Goal: Task Accomplishment & Management: Use online tool/utility

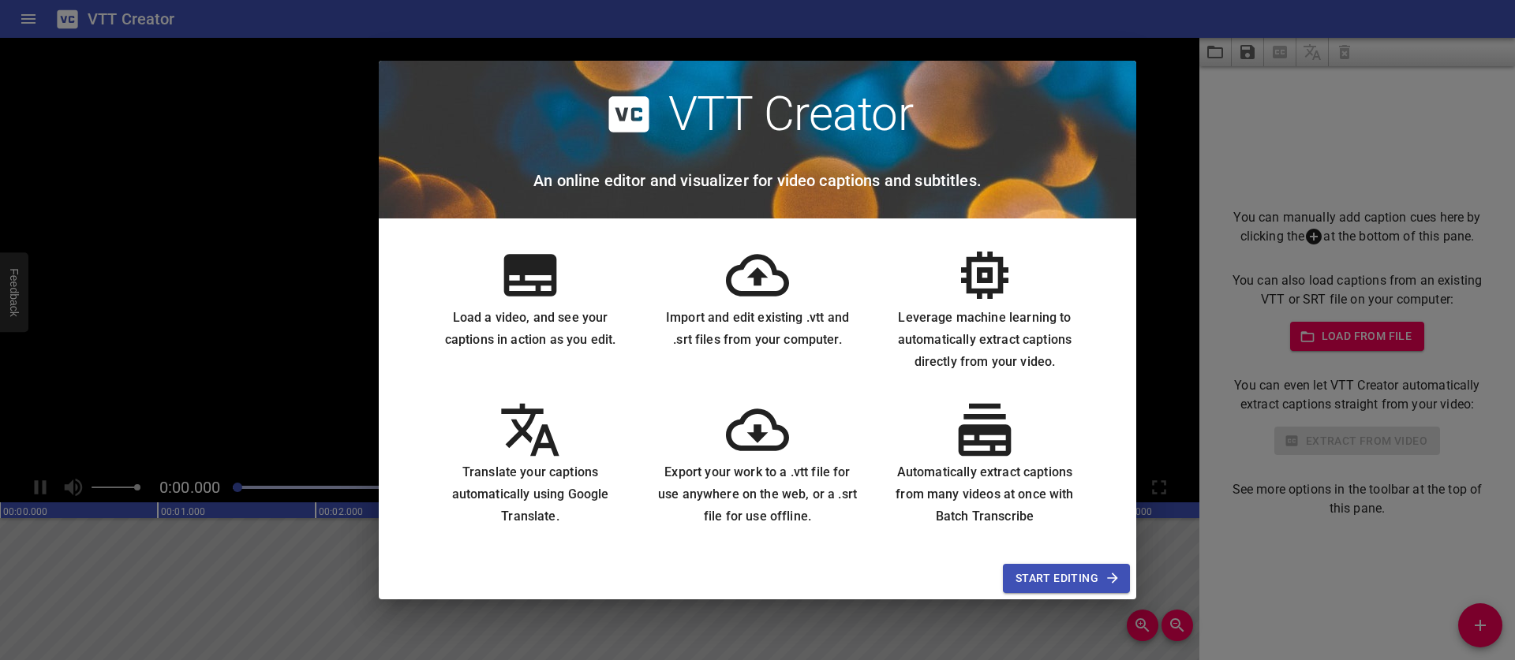
click at [1039, 582] on span "Start Editing" at bounding box center [1066, 579] width 102 height 20
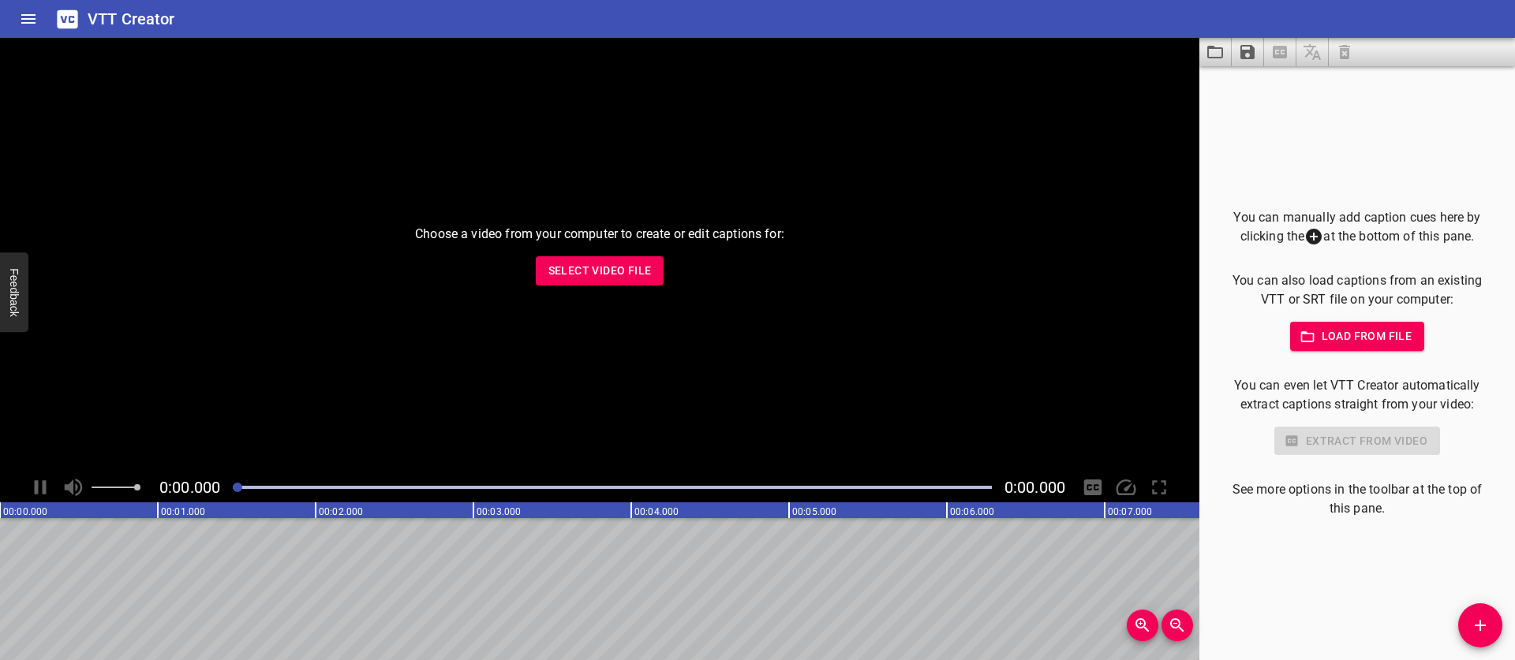
click at [639, 267] on span "Select Video File" at bounding box center [599, 271] width 103 height 20
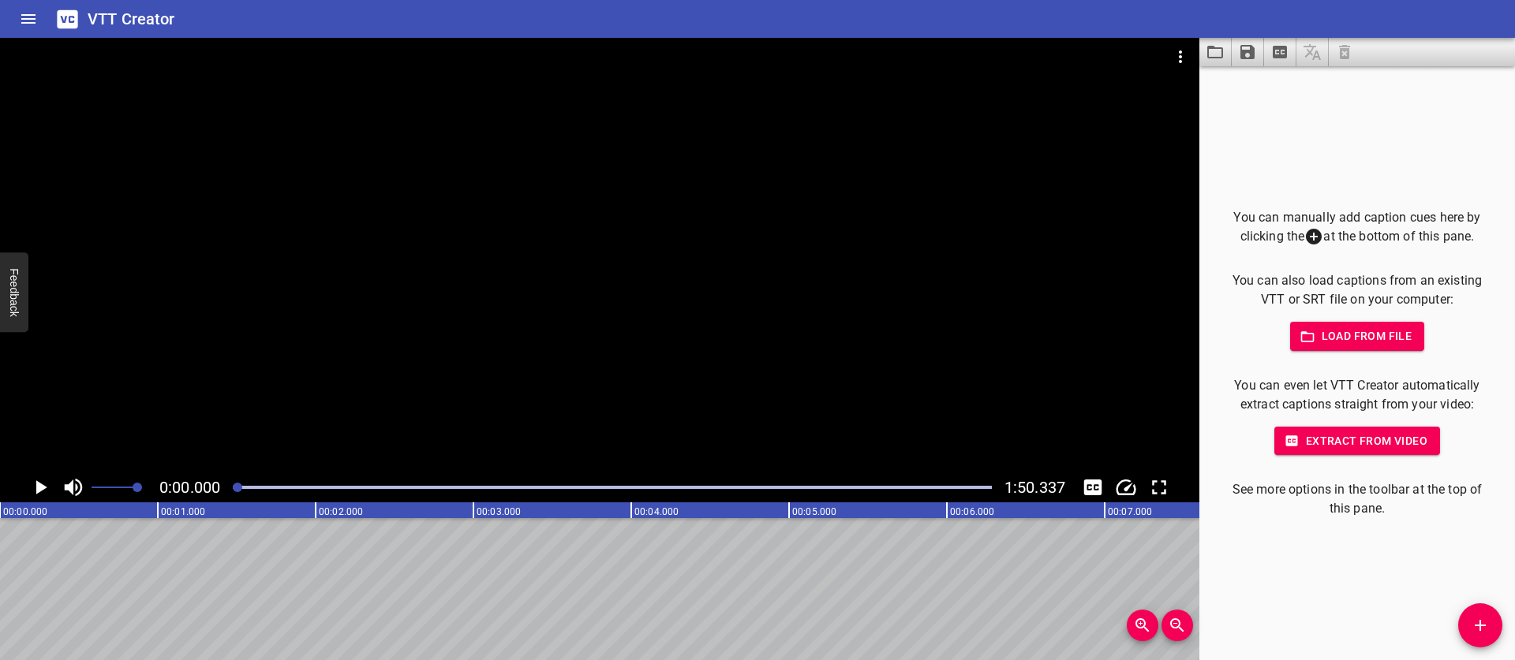
click at [1397, 438] on span "Extract from video" at bounding box center [1357, 442] width 140 height 20
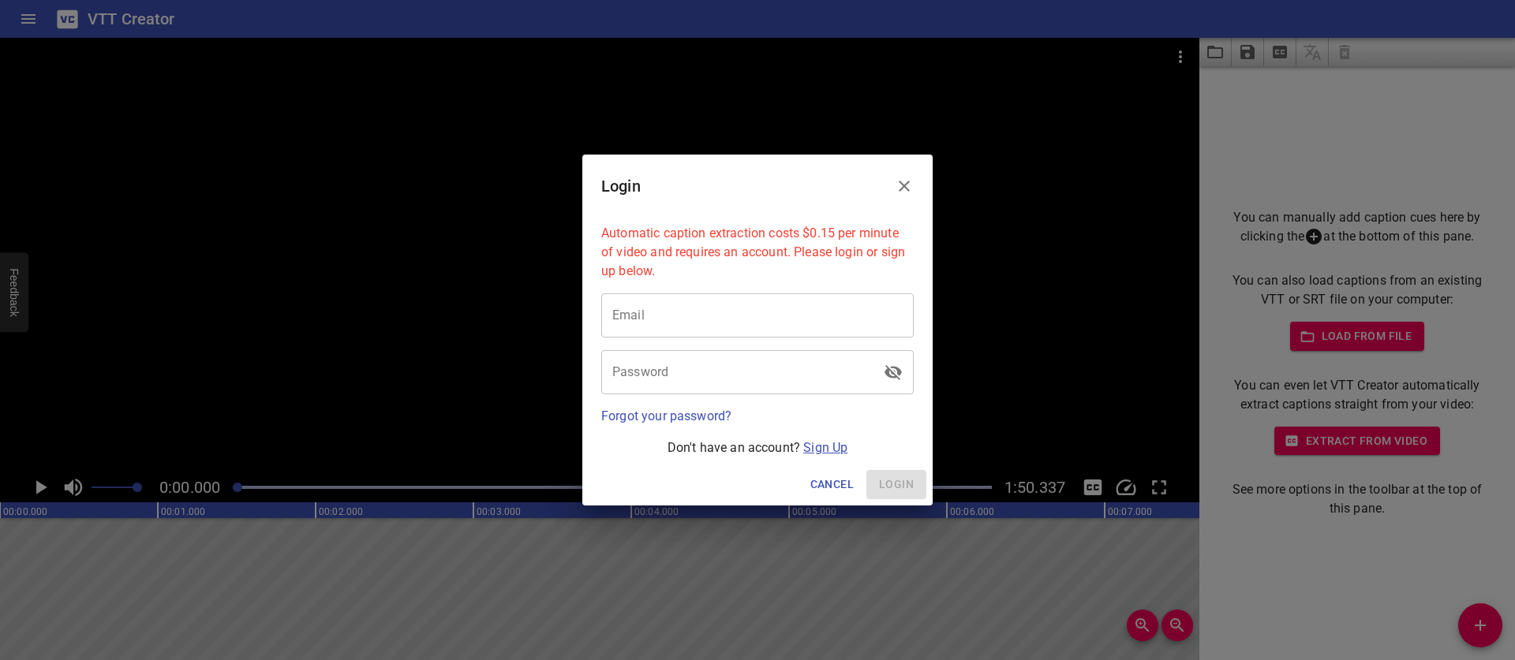
click at [836, 449] on link "Sign Up" at bounding box center [825, 447] width 44 height 15
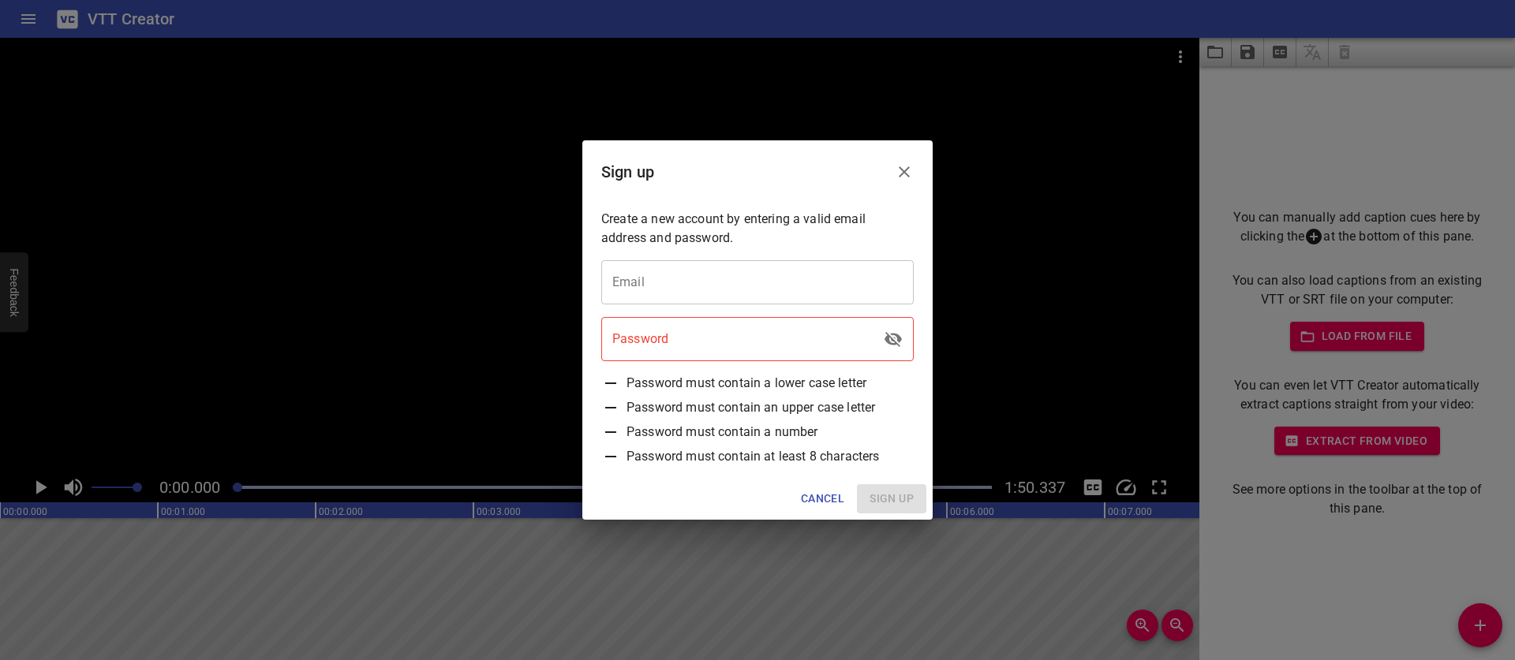
click at [713, 293] on input "email" at bounding box center [757, 282] width 312 height 44
click at [652, 278] on input "email" at bounding box center [757, 282] width 312 height 44
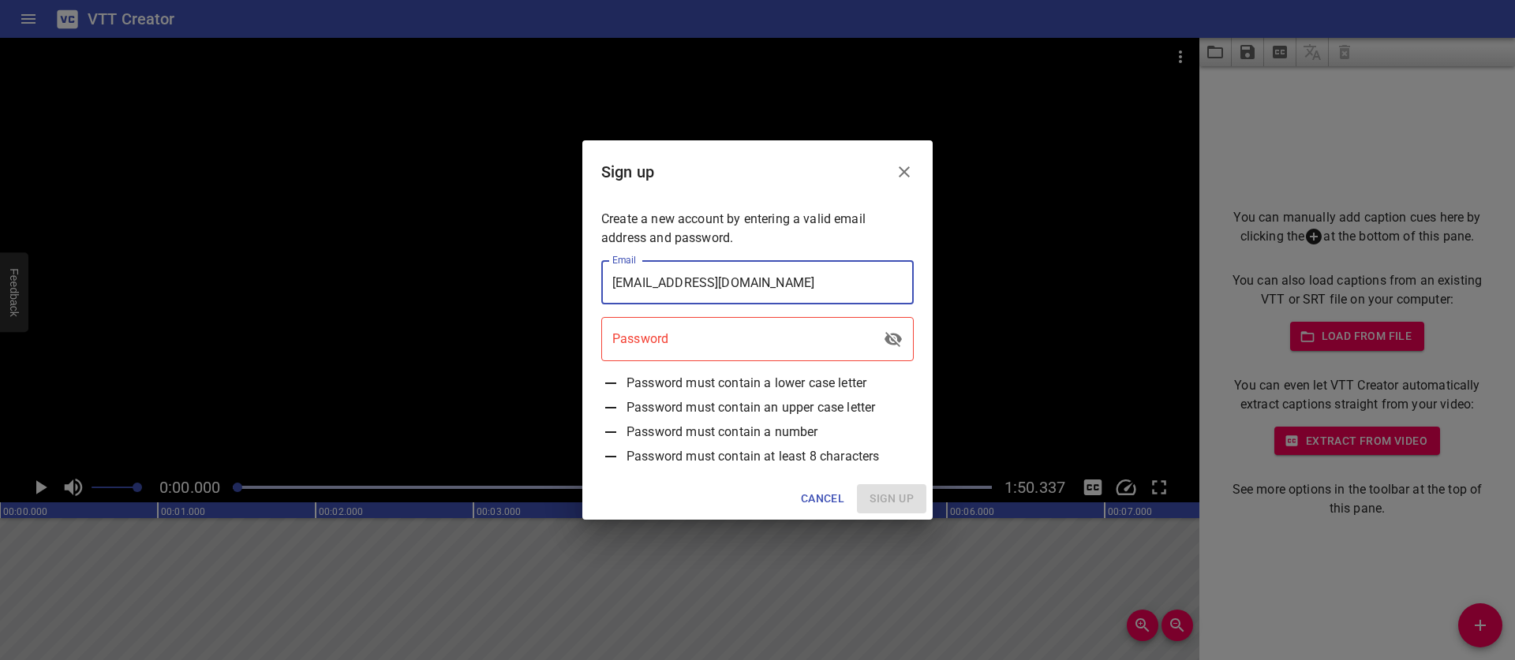
type input "[EMAIL_ADDRESS][DOMAIN_NAME]"
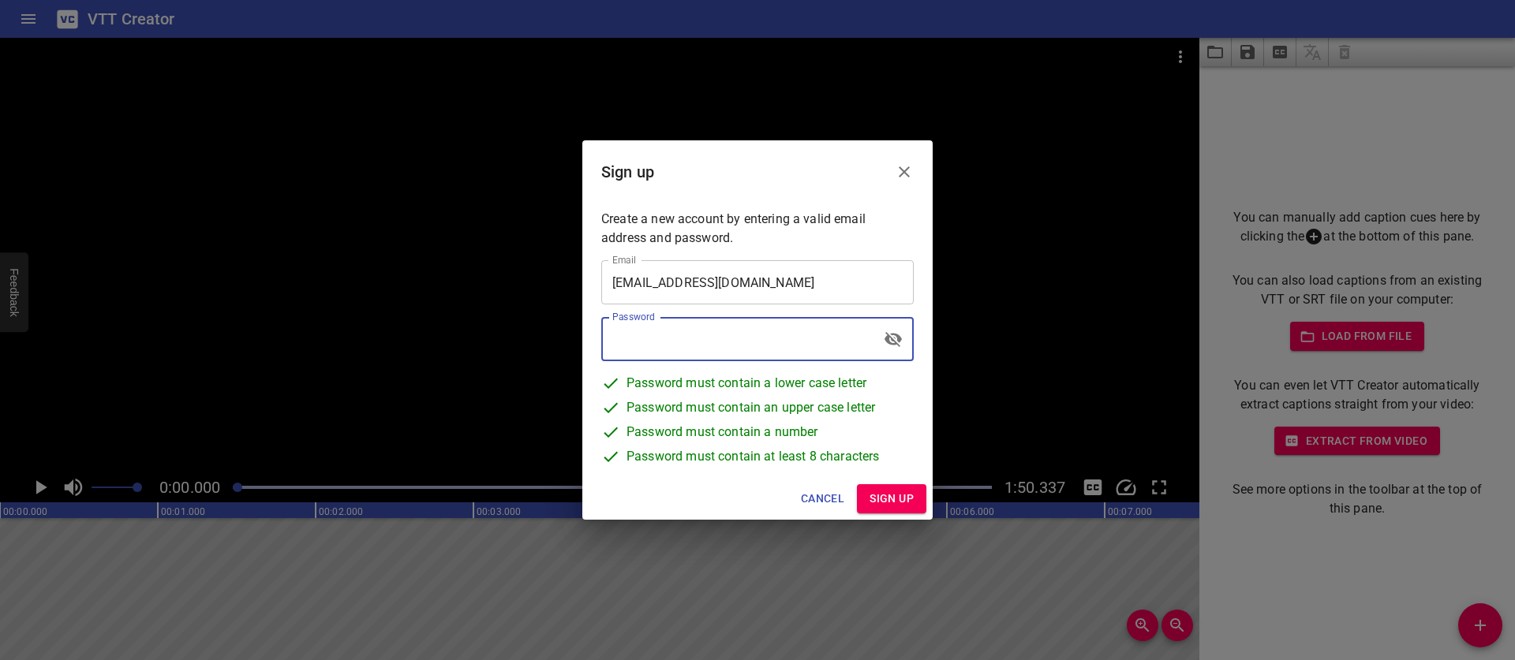
click at [870, 492] on span "Sign up" at bounding box center [891, 499] width 44 height 20
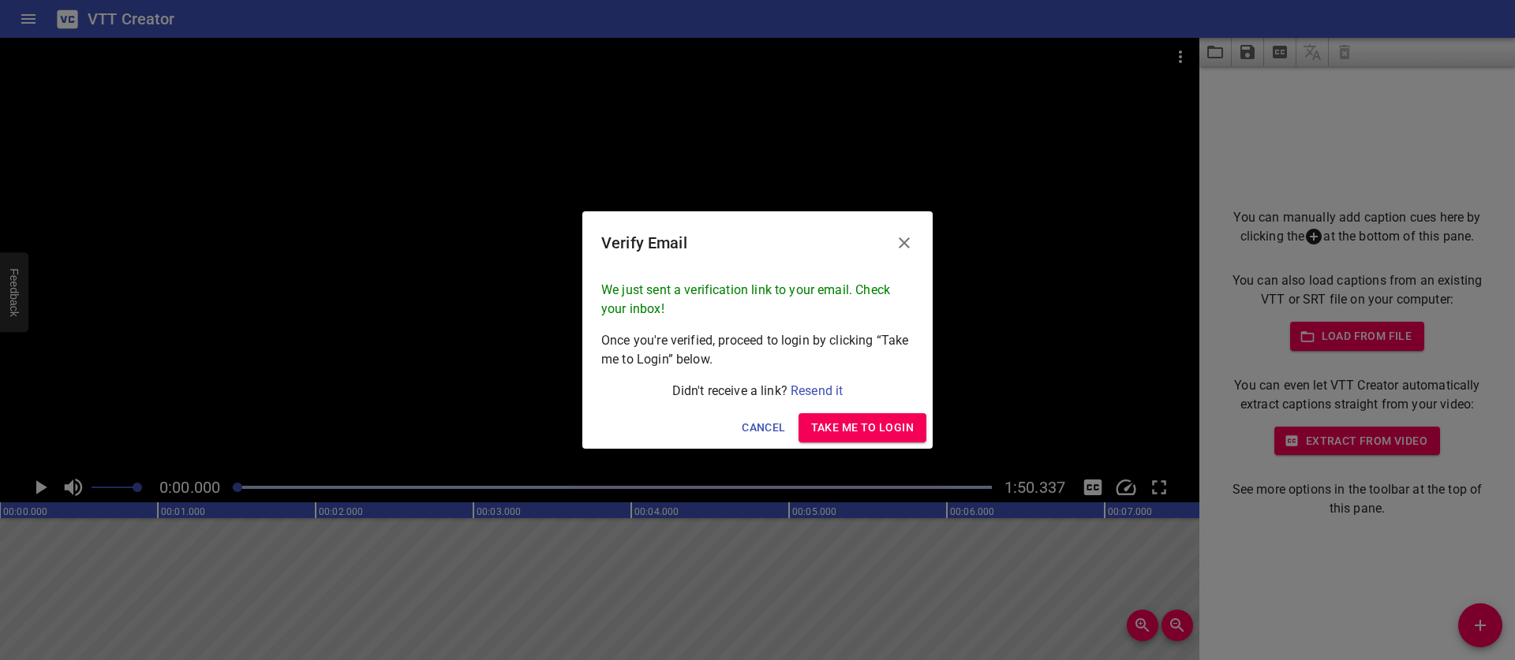
click at [858, 425] on span "Take me to Login" at bounding box center [862, 428] width 103 height 20
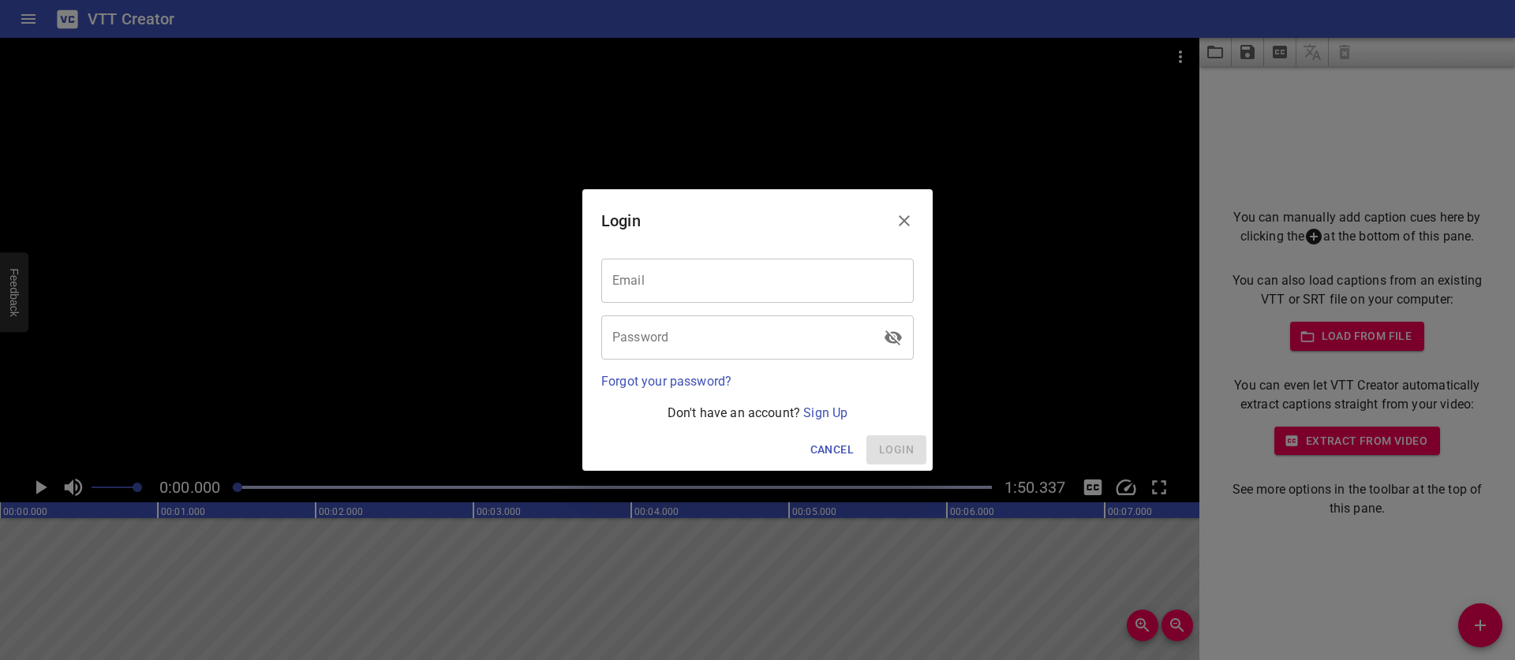
click at [661, 283] on input "email" at bounding box center [757, 281] width 312 height 44
type input "[EMAIL_ADDRESS][DOMAIN_NAME]"
click at [883, 458] on span "Login" at bounding box center [896, 450] width 35 height 20
